Goal: Ask a question: Seek information or help from site administrators or community

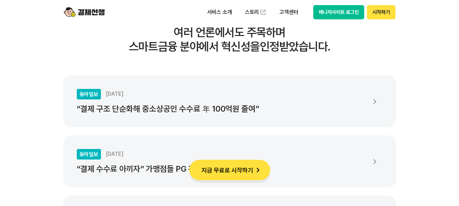
scroll to position [1098, 0]
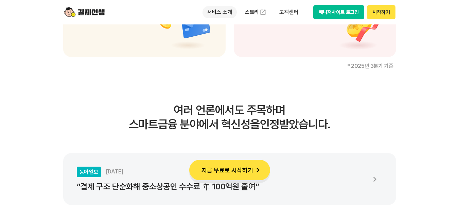
click at [223, 13] on p "서비스 소개" at bounding box center [220, 12] width 34 height 12
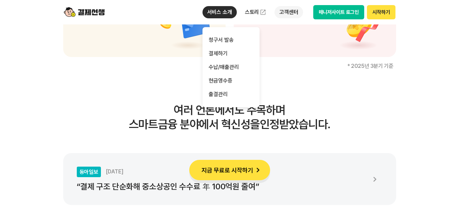
click at [290, 13] on p "고객센터" at bounding box center [289, 12] width 28 height 12
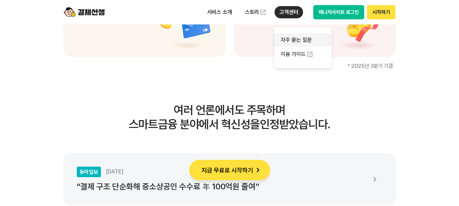
click at [291, 40] on link "자주 묻는 질문" at bounding box center [303, 40] width 57 height 14
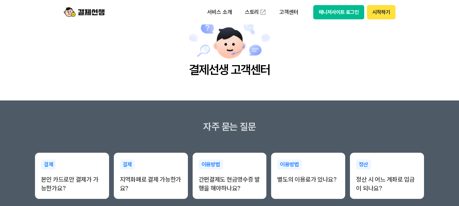
scroll to position [68, 0]
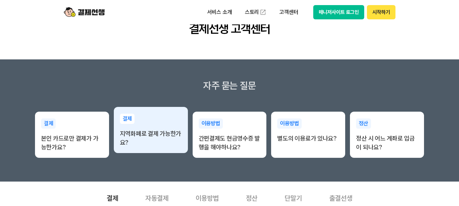
click at [147, 134] on p "지역화폐로 결제 가능한가요?" at bounding box center [151, 139] width 62 height 18
click at [154, 134] on p "지역화폐로 결제 가능한가요?" at bounding box center [151, 139] width 62 height 18
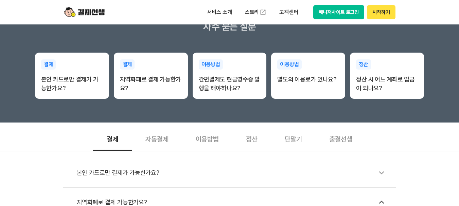
scroll to position [170, 0]
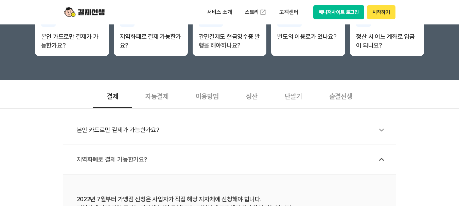
click at [129, 158] on div "지역화폐로 결제 가능한가요?" at bounding box center [233, 160] width 313 height 16
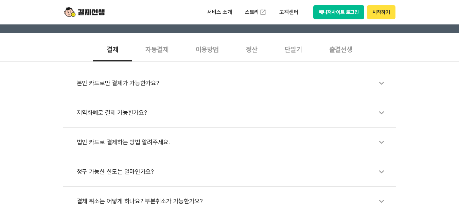
scroll to position [238, 0]
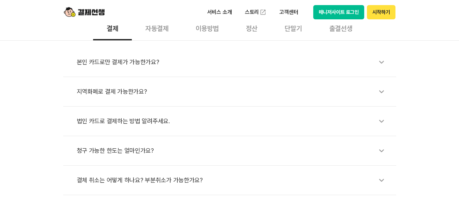
click at [226, 87] on div "지역화폐로 결제 가능한가요?" at bounding box center [233, 92] width 313 height 16
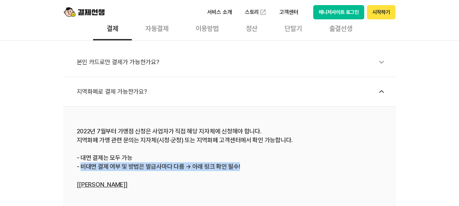
drag, startPoint x: 85, startPoint y: 166, endPoint x: 263, endPoint y: 166, distance: 178.2
click at [257, 166] on div "2022년 7월부터 가맹점 신청은 사업자가 직접 해당 지자체에 신청해야 합니다. 지역화폐 가맹 관련 문의는 지자체(시청·군청) 또는 지역화폐 …" at bounding box center [230, 158] width 306 height 62
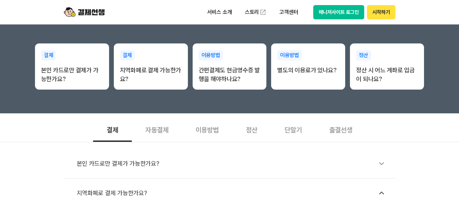
scroll to position [136, 0]
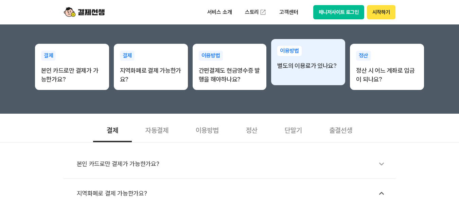
click at [312, 71] on div "이용방법 별도의 이용료가 있나요?" at bounding box center [308, 58] width 74 height 38
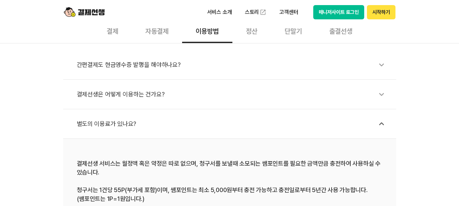
scroll to position [238, 0]
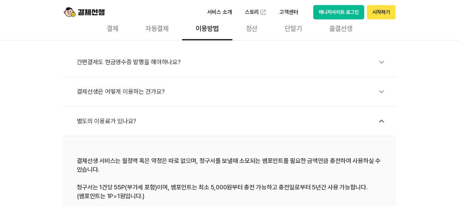
click at [183, 63] on div "간편결제도 현금영수증 발행을 해야하나요?" at bounding box center [233, 62] width 313 height 16
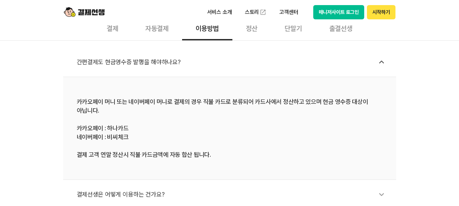
click at [313, 55] on div "간편결제도 현금영수증 발행을 해야하나요?" at bounding box center [233, 62] width 313 height 16
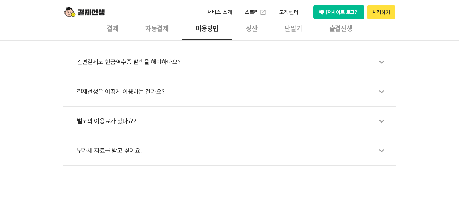
click at [199, 129] on div "별도의 이용료가 있나요?" at bounding box center [233, 122] width 313 height 16
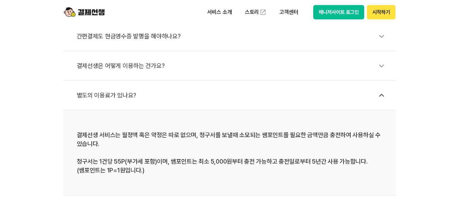
scroll to position [306, 0]
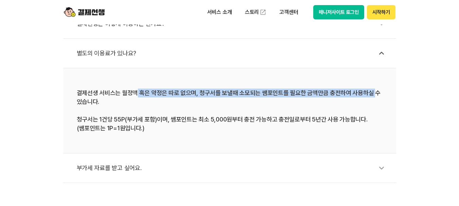
drag, startPoint x: 135, startPoint y: 93, endPoint x: 370, endPoint y: 93, distance: 234.2
click at [370, 93] on div "결제선생 서비스는 월정액 혹은 약정은 따로 없으며, 청구서를 보낼때 소모되는 쌤포인트를 필요한 금액만큼 충전하여 사용하실 수 있습니다. 청구서…" at bounding box center [230, 111] width 306 height 44
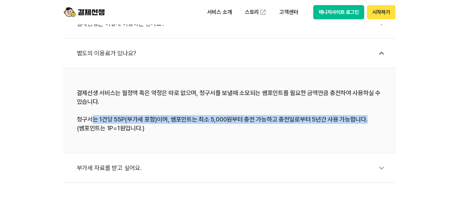
drag, startPoint x: 95, startPoint y: 121, endPoint x: 373, endPoint y: 120, distance: 278.4
click at [373, 120] on div "결제선생 서비스는 월정액 혹은 약정은 따로 없으며, 청구서를 보낼때 소모되는 쌤포인트를 필요한 금액만큼 충전하여 사용하실 수 있습니다. 청구서…" at bounding box center [230, 111] width 306 height 44
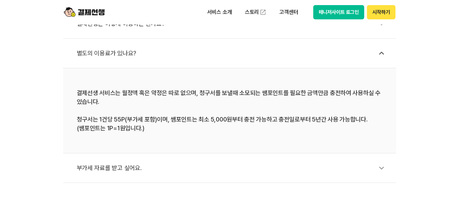
click at [188, 130] on div "결제선생 서비스는 월정액 혹은 약정은 따로 없으며, 청구서를 보낼때 소모되는 쌤포인트를 필요한 금액만큼 충전하여 사용하실 수 있습니다. 청구서…" at bounding box center [230, 111] width 306 height 44
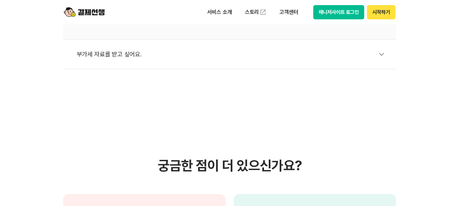
scroll to position [408, 0]
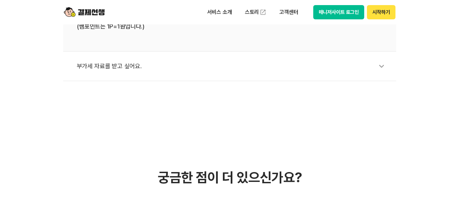
click at [192, 67] on div "부가세 자료를 받고 싶어요." at bounding box center [233, 66] width 313 height 16
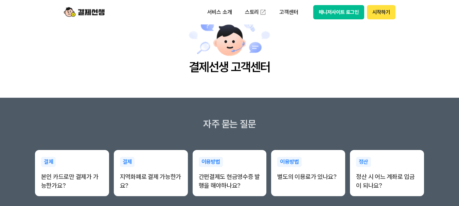
scroll to position [0, 0]
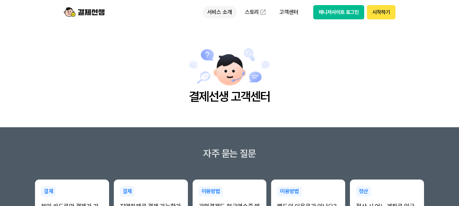
click at [224, 12] on p "서비스 소개" at bounding box center [220, 12] width 34 height 12
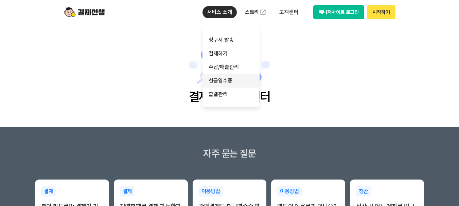
click at [225, 82] on link "현금영수증" at bounding box center [231, 81] width 57 height 14
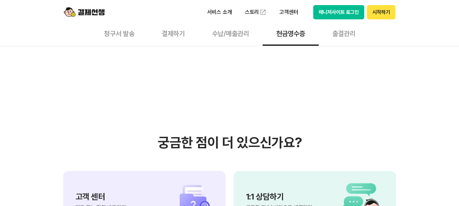
scroll to position [646, 0]
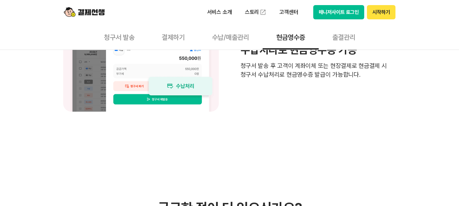
click at [345, 37] on button "출결관리" at bounding box center [344, 36] width 50 height 25
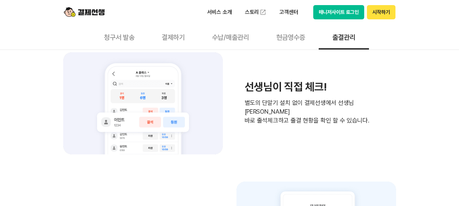
scroll to position [884, 0]
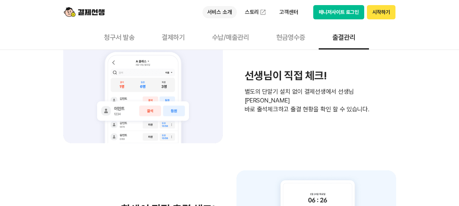
click at [221, 13] on p "서비스 소개" at bounding box center [220, 12] width 34 height 12
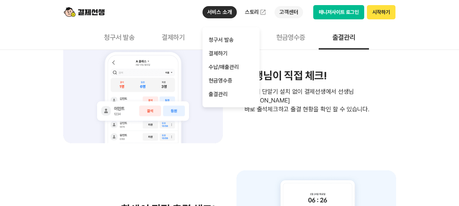
click at [294, 13] on p "고객센터" at bounding box center [289, 12] width 28 height 12
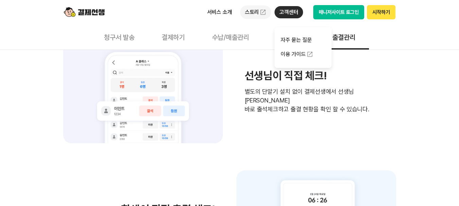
click at [256, 12] on link "스토리" at bounding box center [255, 12] width 31 height 14
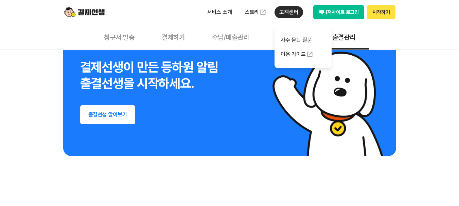
scroll to position [1156, 0]
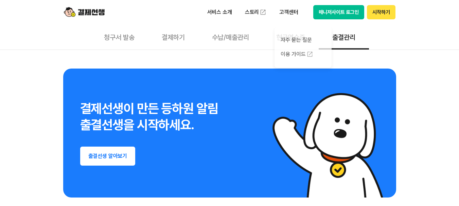
click at [114, 156] on button "출결선생 알아보기" at bounding box center [107, 156] width 55 height 19
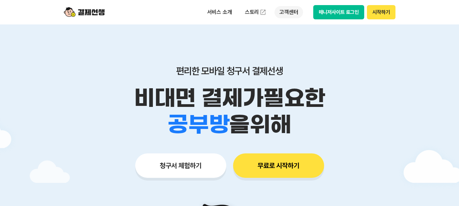
click at [291, 14] on p "고객센터" at bounding box center [289, 12] width 28 height 12
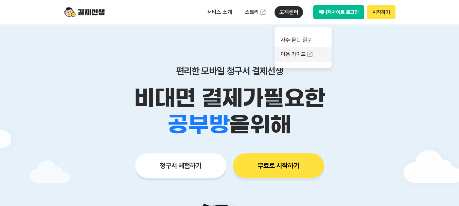
click at [295, 57] on link "이용 가이드" at bounding box center [303, 54] width 57 height 15
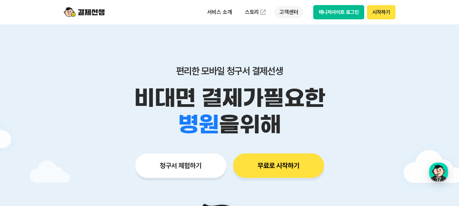
click at [284, 12] on p "고객센터" at bounding box center [289, 12] width 28 height 12
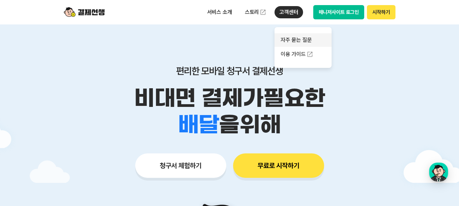
click at [296, 39] on link "자주 묻는 질문" at bounding box center [303, 40] width 57 height 14
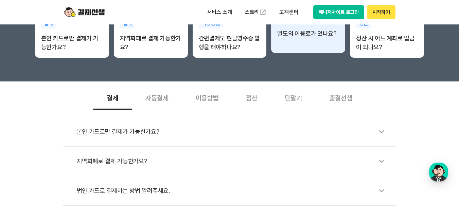
scroll to position [170, 0]
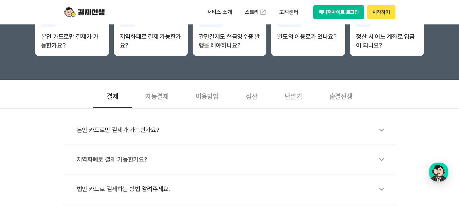
click at [294, 95] on div "단말기" at bounding box center [293, 95] width 45 height 25
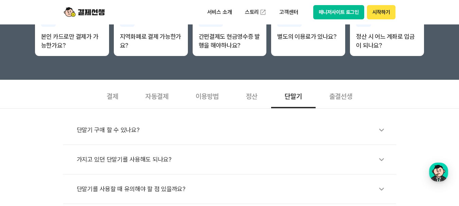
click at [117, 99] on div "결제" at bounding box center [112, 95] width 39 height 25
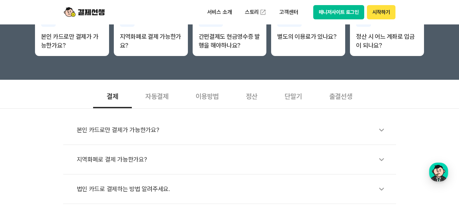
scroll to position [204, 0]
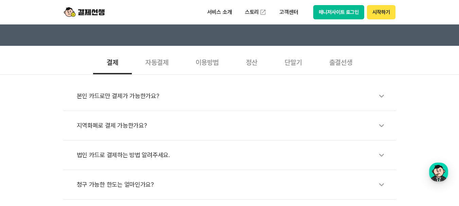
click at [132, 125] on div "지역화폐로 결제 가능한가요?" at bounding box center [233, 126] width 313 height 16
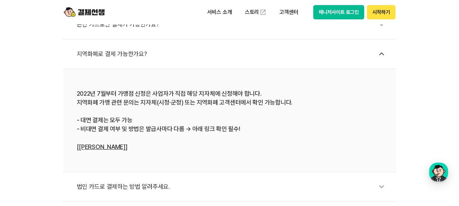
scroll to position [272, 0]
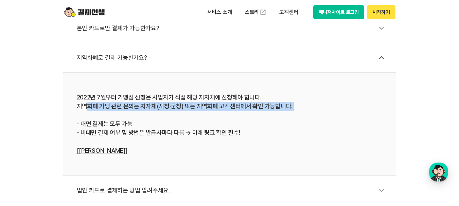
drag, startPoint x: 86, startPoint y: 105, endPoint x: 279, endPoint y: 117, distance: 193.1
click at [279, 117] on div "2022년 7월부터 가맹점 신청은 사업자가 직접 해당 지자체에 신청해야 합니다. 지역화폐 가맹 관련 문의는 지자체(시청·군청) 또는 지역화폐 …" at bounding box center [230, 124] width 306 height 62
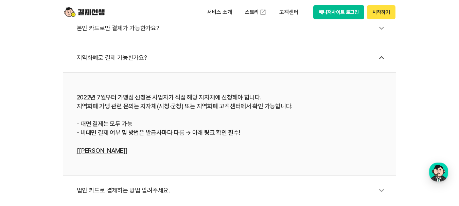
click at [333, 72] on li "지역화폐로 결제 가능한가요?" at bounding box center [229, 58] width 333 height 30
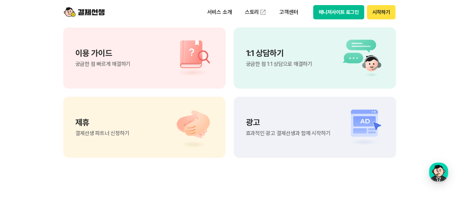
scroll to position [544, 0]
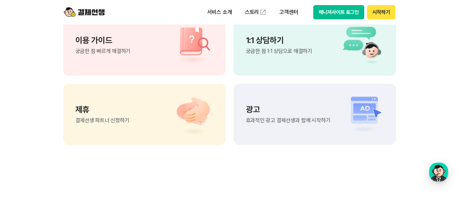
click at [160, 56] on div "이용 가이드 궁금한 점 빠르게 해결하기" at bounding box center [144, 45] width 163 height 61
click at [288, 11] on p "고객센터" at bounding box center [289, 12] width 28 height 12
click at [434, 171] on div "button" at bounding box center [438, 172] width 19 height 19
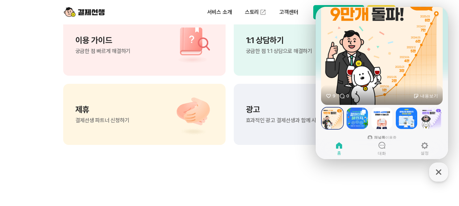
scroll to position [199, 0]
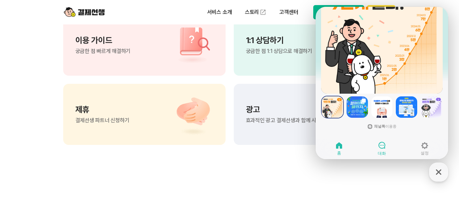
click at [383, 147] on icon at bounding box center [382, 145] width 8 height 8
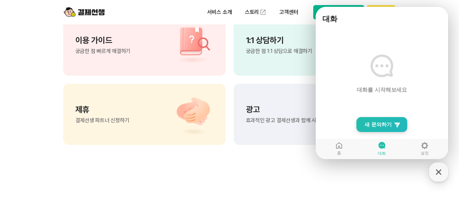
click at [389, 122] on span "새 문의하기" at bounding box center [378, 124] width 27 height 7
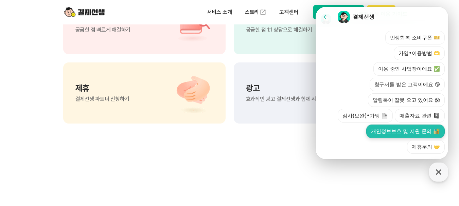
scroll to position [578, 0]
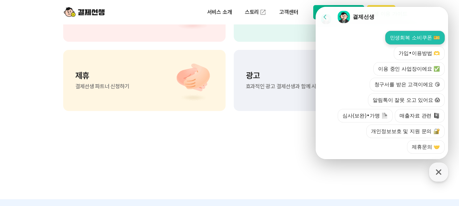
click at [386, 42] on button "민생회복 소비쿠폰 🎫" at bounding box center [415, 38] width 59 height 14
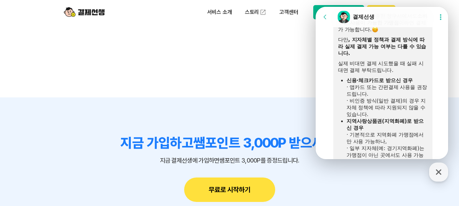
scroll to position [285, 0]
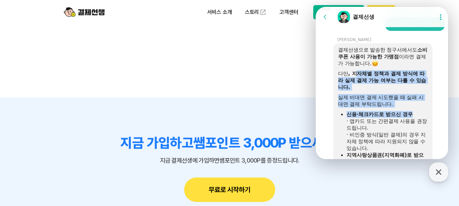
drag, startPoint x: 356, startPoint y: 74, endPoint x: 422, endPoint y: 115, distance: 77.7
click at [422, 115] on div "결제선생으로 발송한 청구서에서도 소비쿠폰 사용이 가능한 가맹점 이라면 결제가 가능합니다. 다만 , 지자체별 정책과 결제 방식에 따라 실제 결제…" at bounding box center [383, 123] width 90 height 153
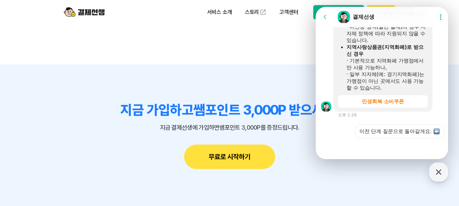
scroll to position [748, 0]
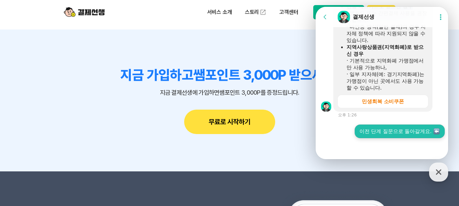
click at [375, 129] on button "이전 단계 질문으로 돌아갈게요." at bounding box center [400, 132] width 90 height 14
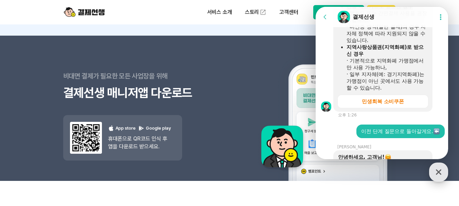
scroll to position [693, 0]
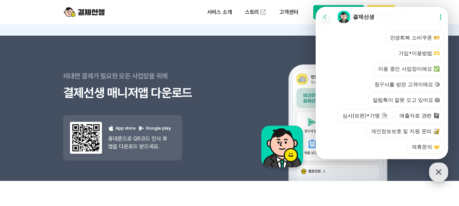
click at [434, 175] on icon "button" at bounding box center [439, 172] width 12 height 12
